Goal: Check status: Check status

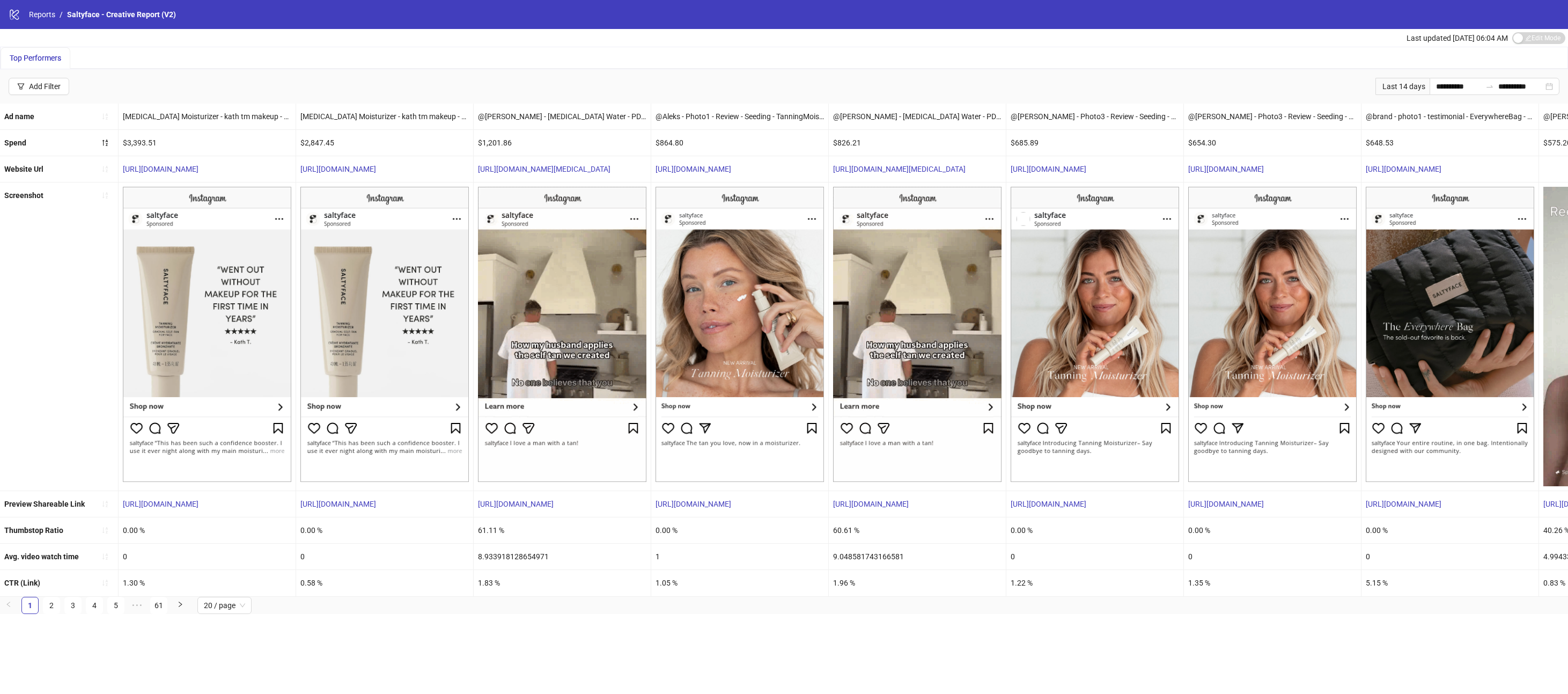
click at [1399, 88] on div "Last 14 days" at bounding box center [1403, 87] width 54 height 18
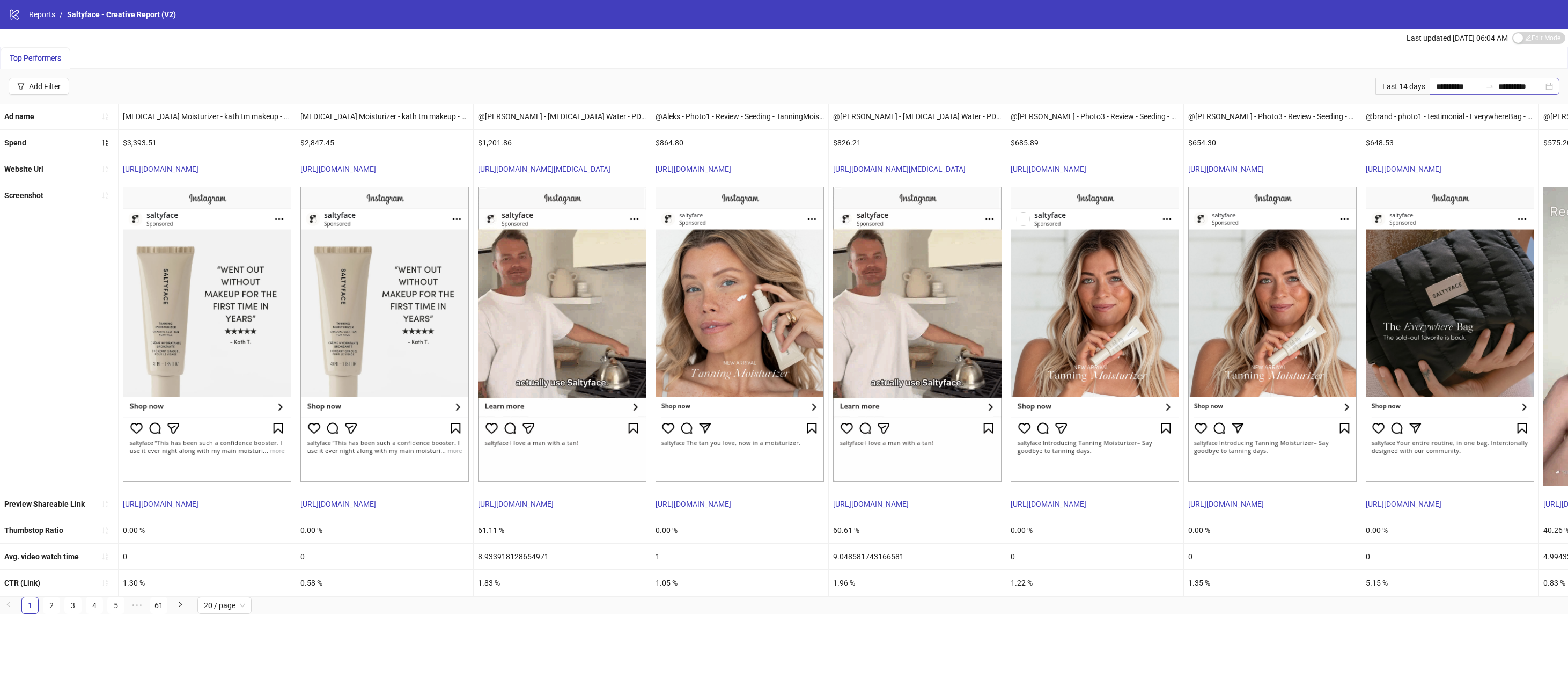
click at [1481, 84] on div at bounding box center [1490, 86] width 18 height 9
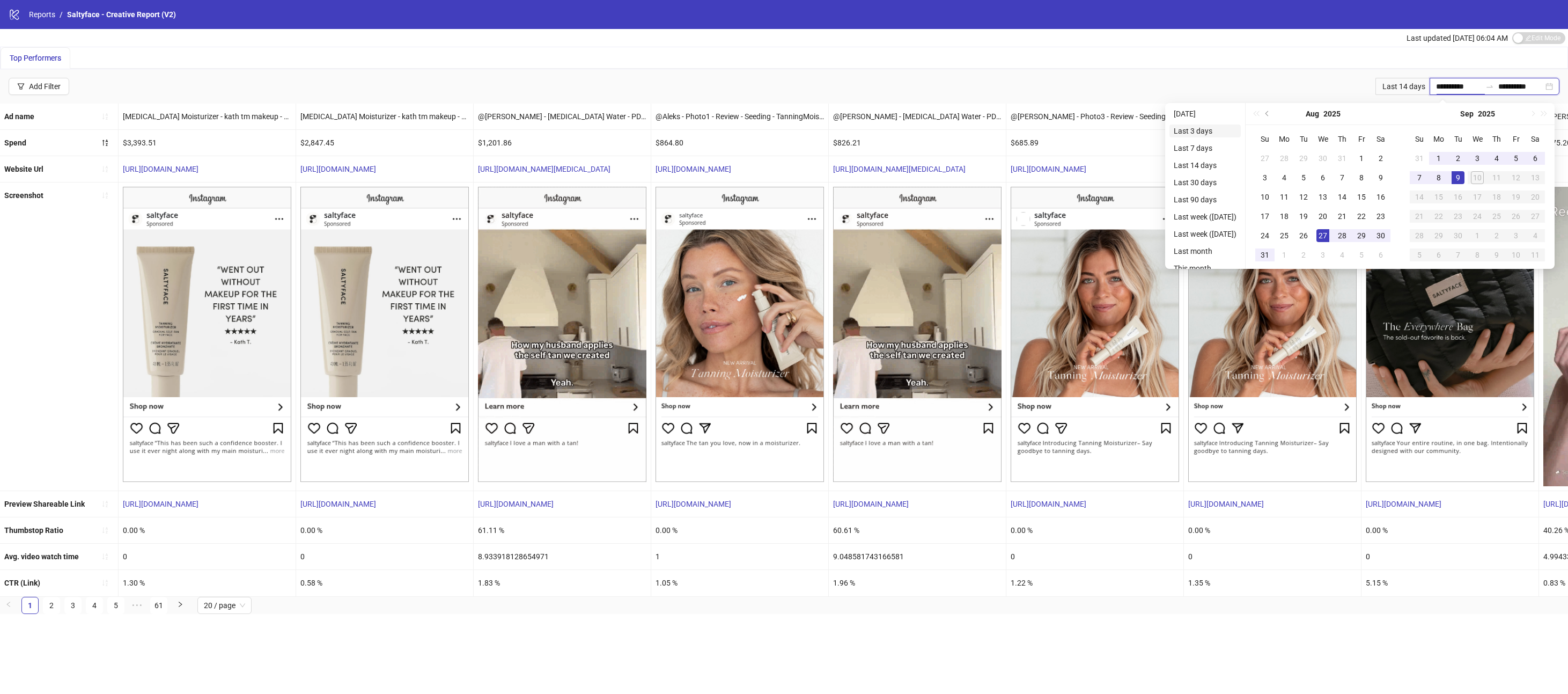
type input "**********"
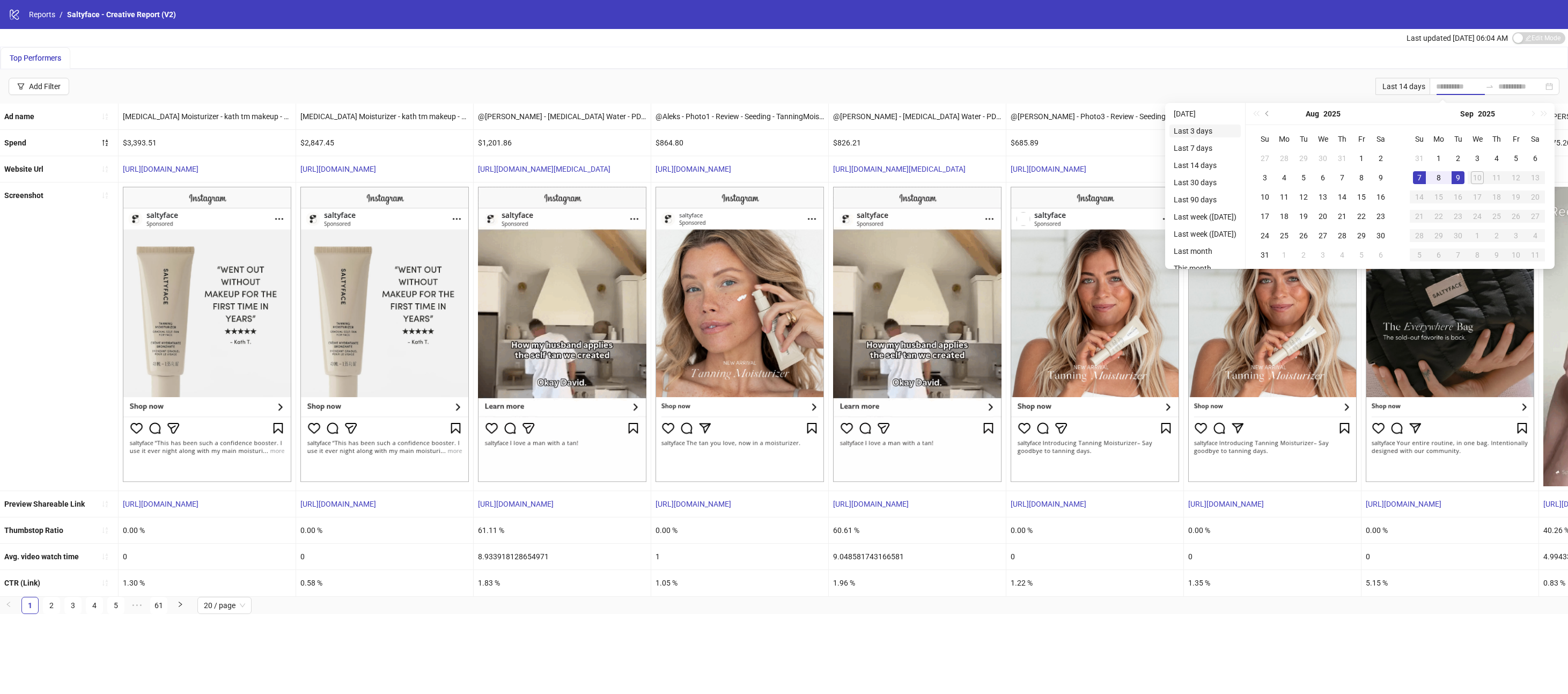
click at [1215, 129] on li "Last 3 days" at bounding box center [1205, 131] width 71 height 13
